Goal: Task Accomplishment & Management: Use online tool/utility

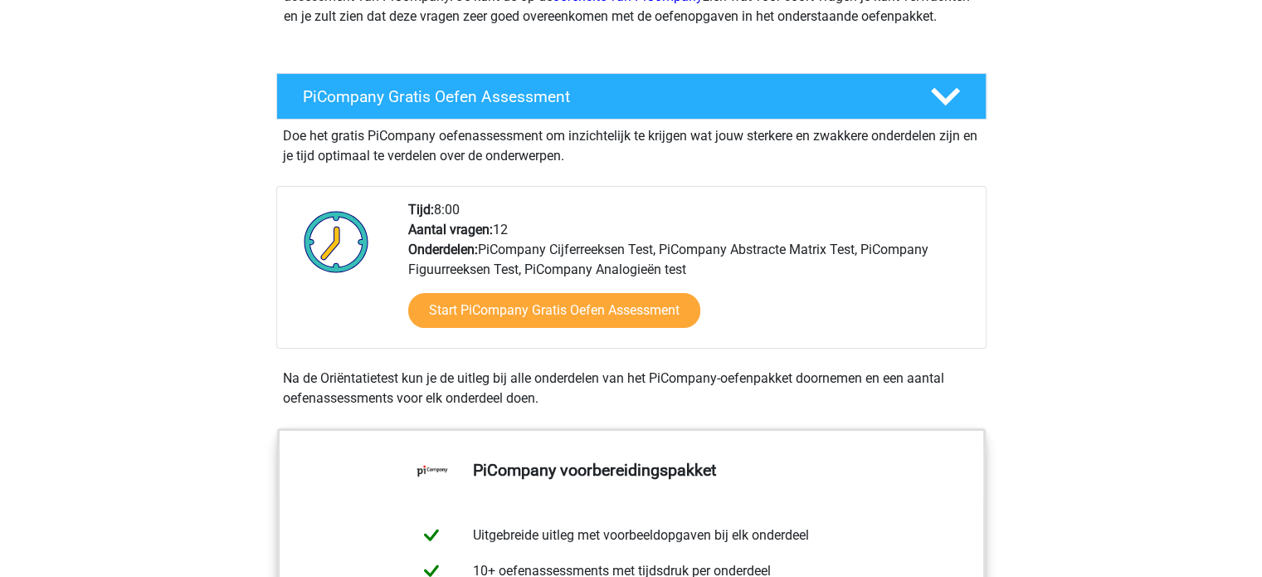
scroll to position [262, 0]
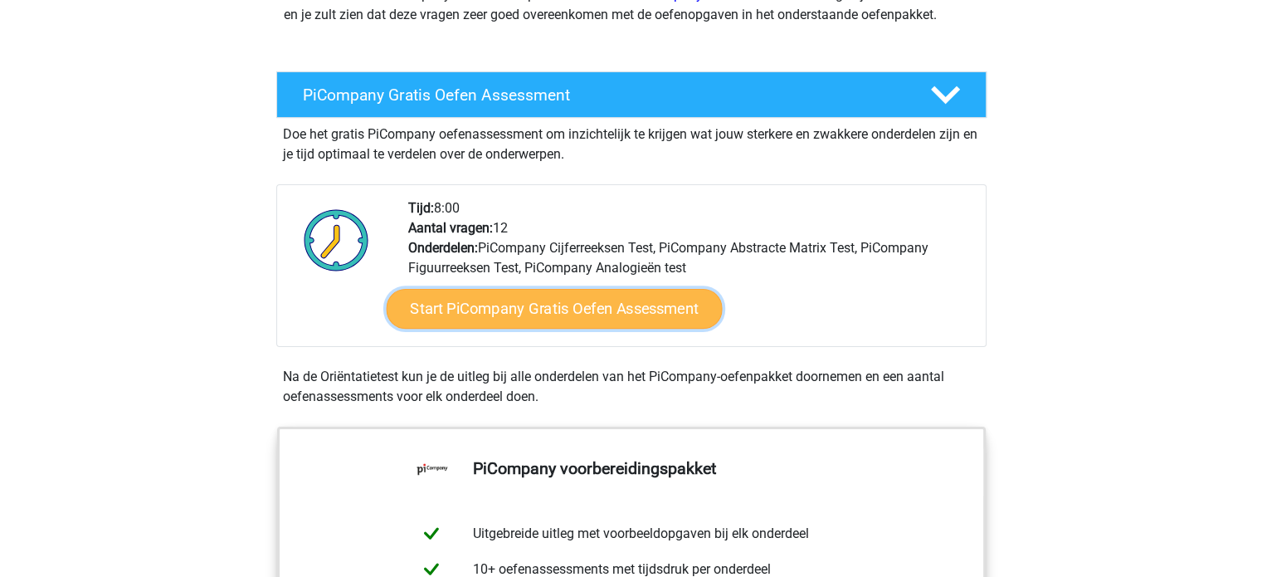
click at [478, 329] on link "Start PiCompany Gratis Oefen Assessment" at bounding box center [554, 309] width 336 height 40
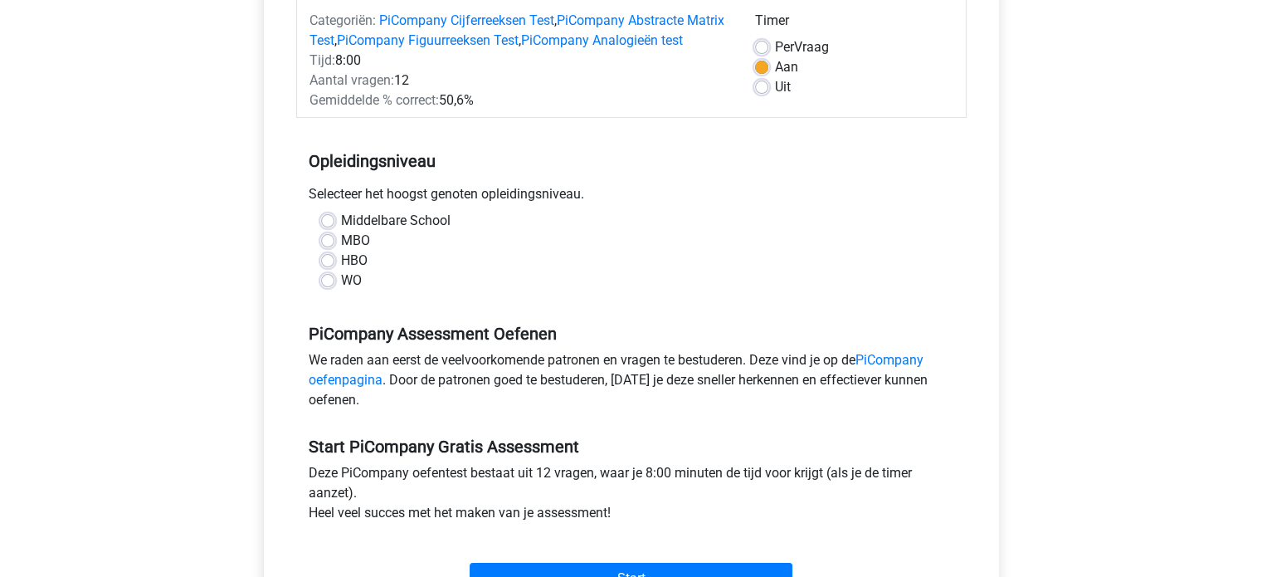
scroll to position [221, 0]
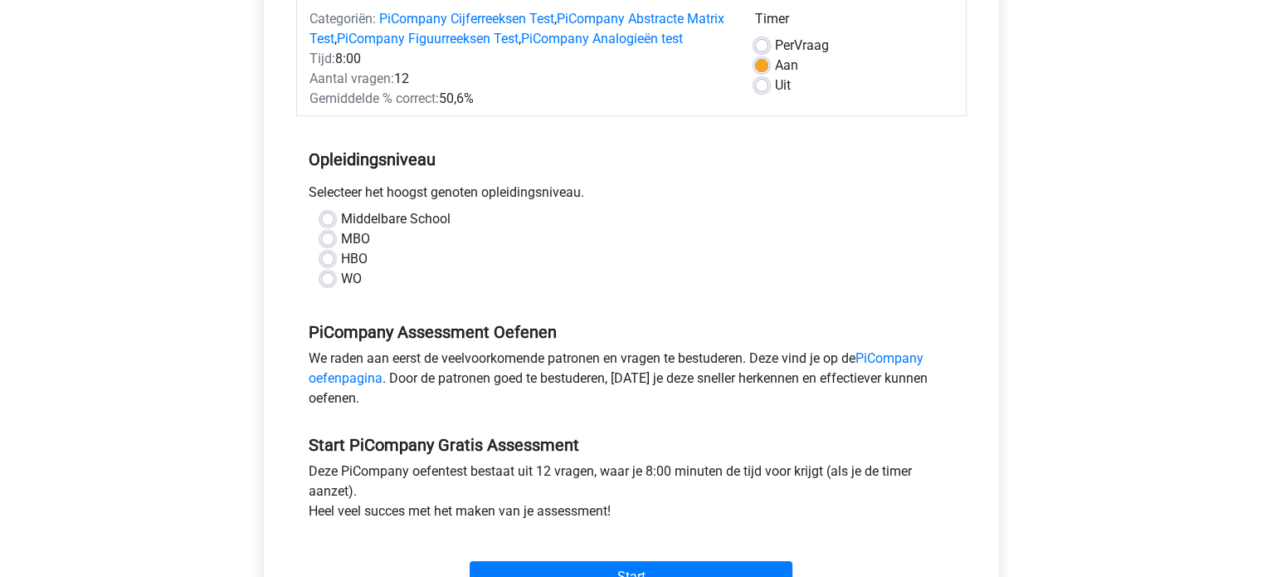
click at [346, 289] on label "WO" at bounding box center [351, 279] width 21 height 20
click at [334, 285] on input "WO" at bounding box center [327, 277] width 13 height 17
radio input "true"
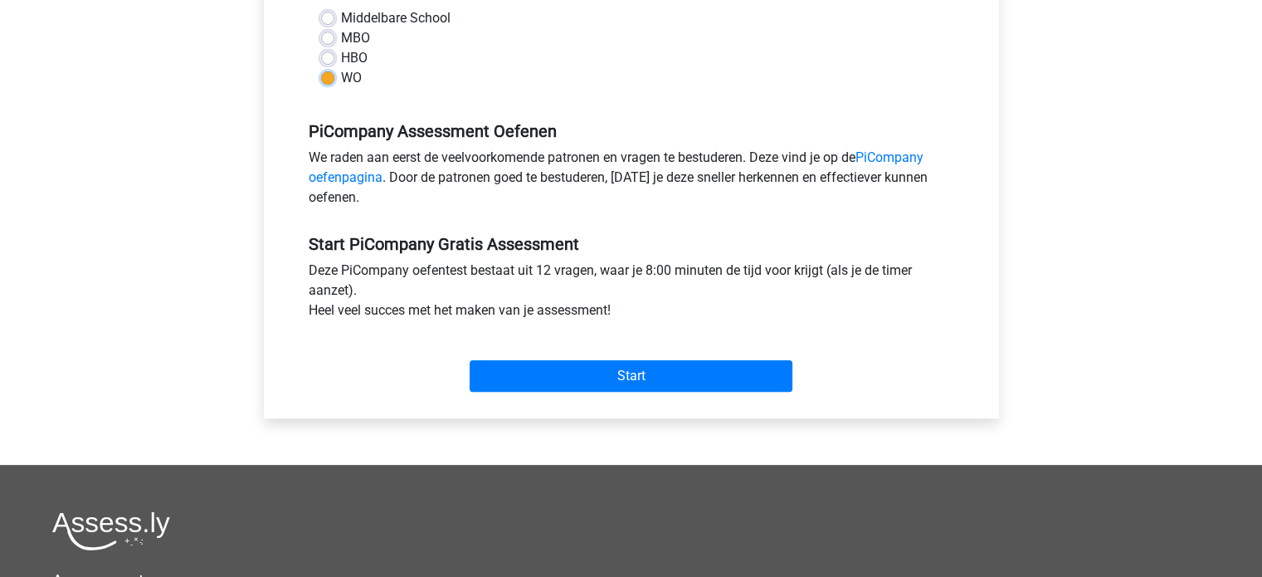
scroll to position [423, 0]
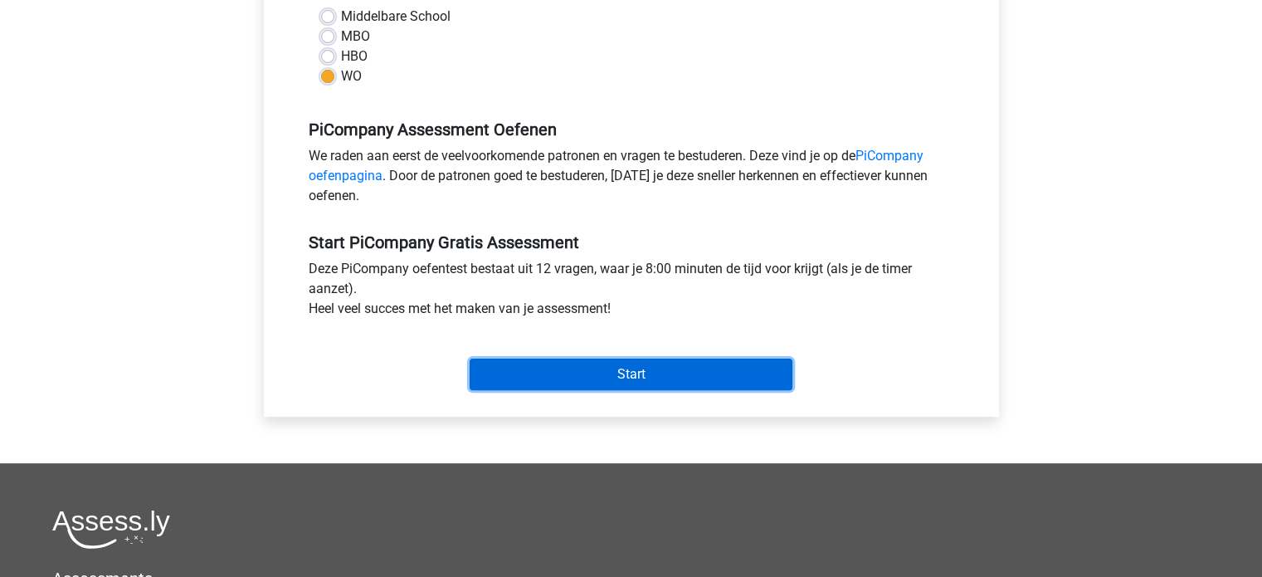
click at [611, 383] on input "Start" at bounding box center [631, 374] width 323 height 32
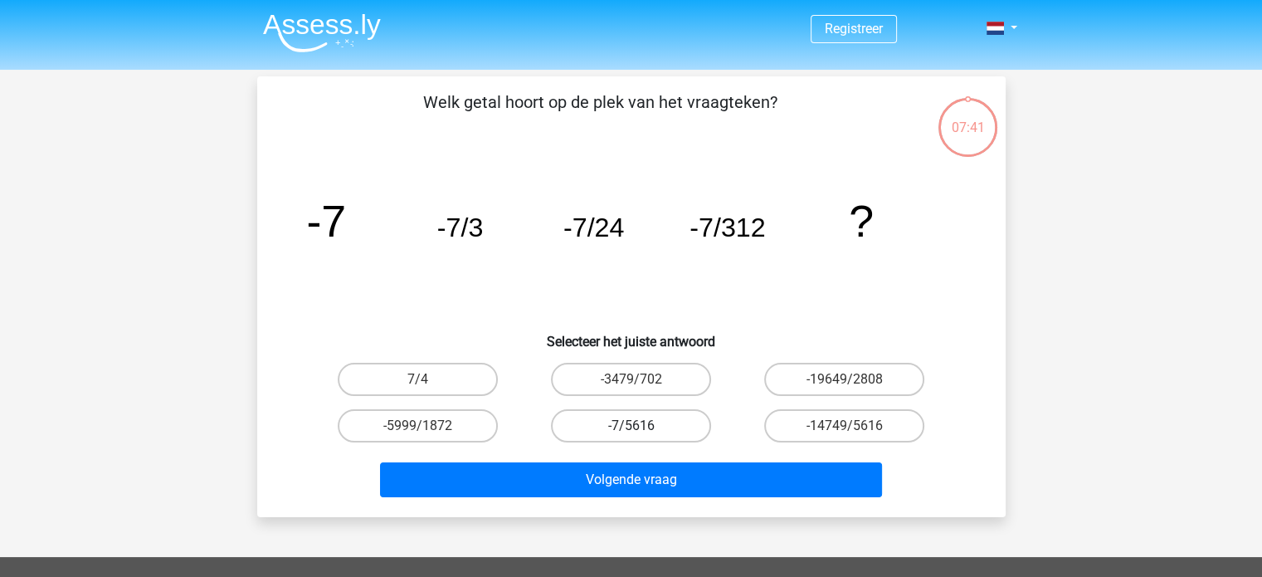
click at [647, 431] on label "-7/5616" at bounding box center [631, 425] width 160 height 33
click at [641, 431] on input "-7/5616" at bounding box center [636, 431] width 11 height 11
radio input "true"
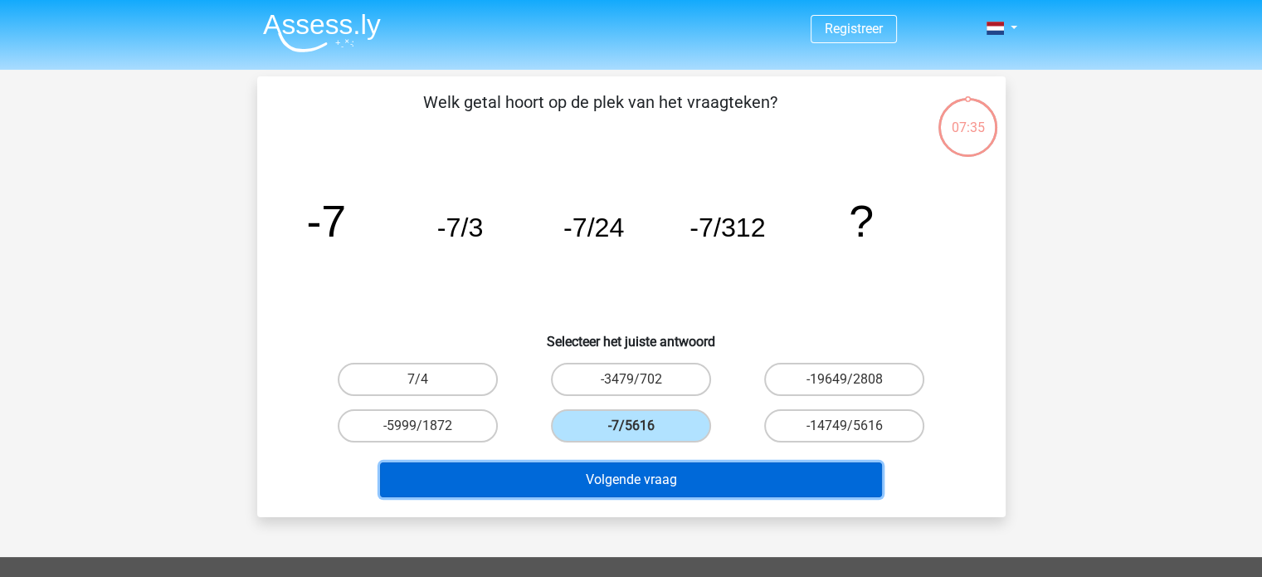
click at [590, 474] on button "Volgende vraag" at bounding box center [631, 479] width 502 height 35
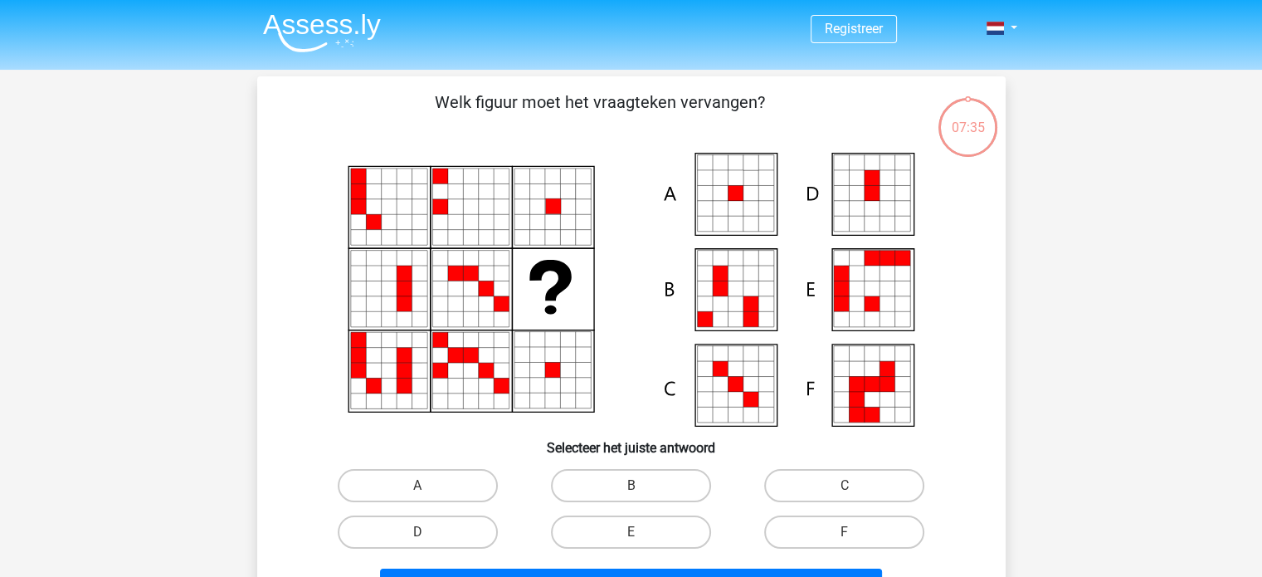
scroll to position [76, 0]
